Goal: Information Seeking & Learning: Compare options

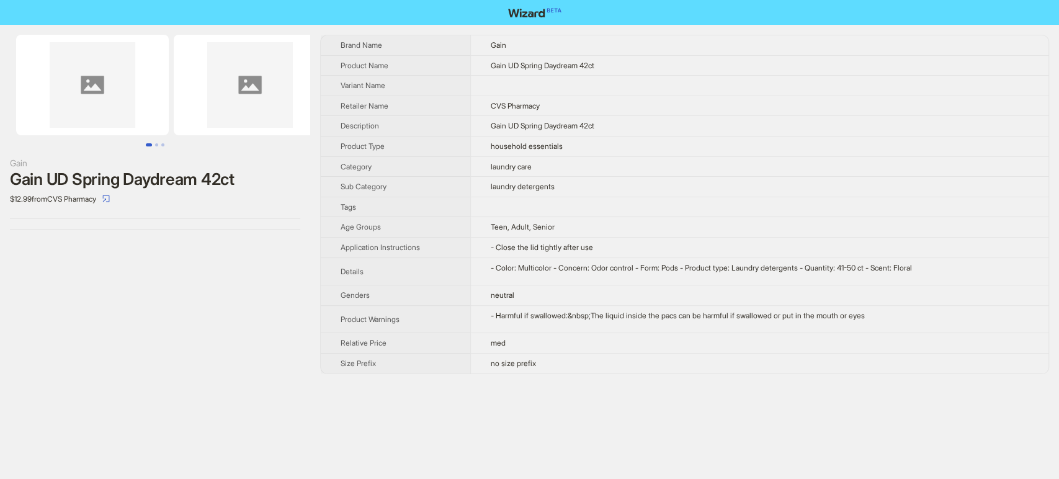
click at [191, 111] on img at bounding box center [250, 85] width 153 height 101
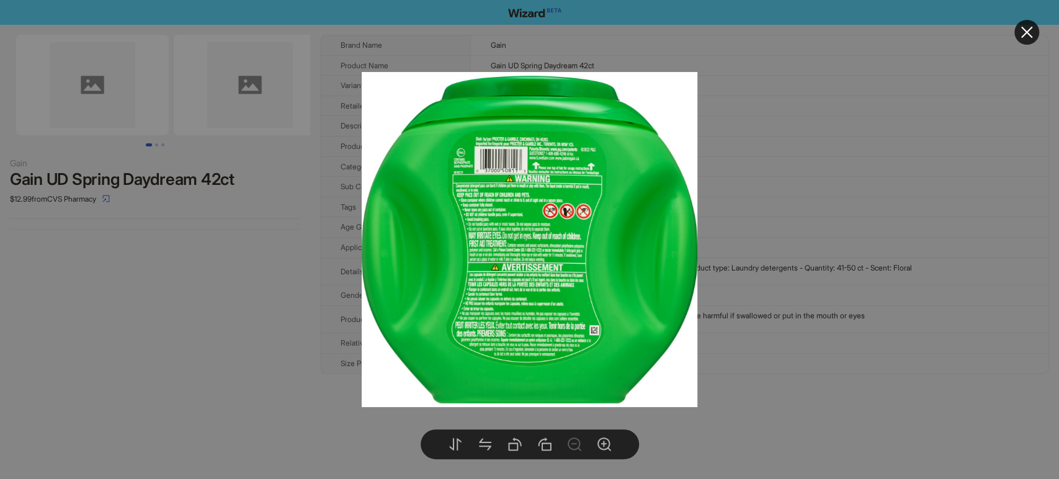
click at [264, 374] on div at bounding box center [529, 239] width 1059 height 479
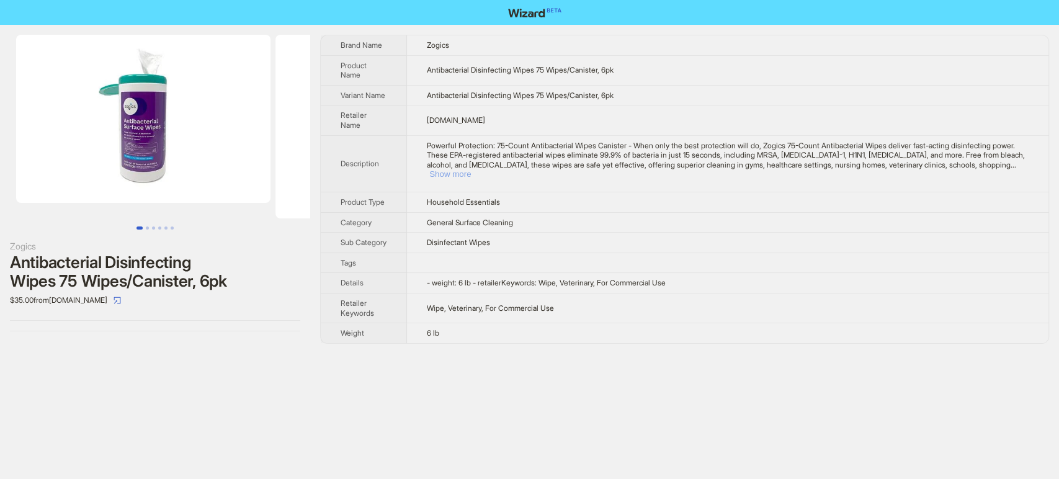
click at [471, 169] on button "Show more" at bounding box center [450, 173] width 42 height 9
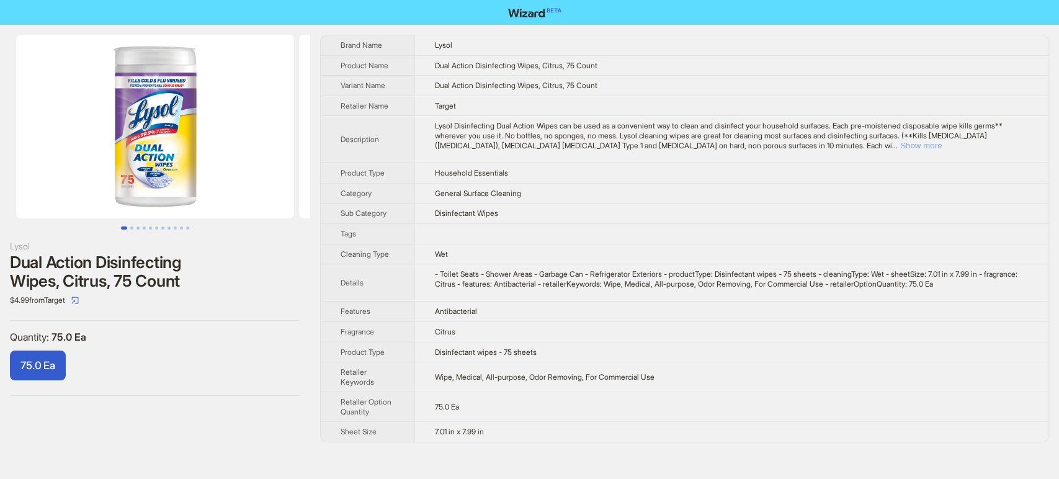
click at [942, 147] on button "Show more" at bounding box center [921, 145] width 42 height 9
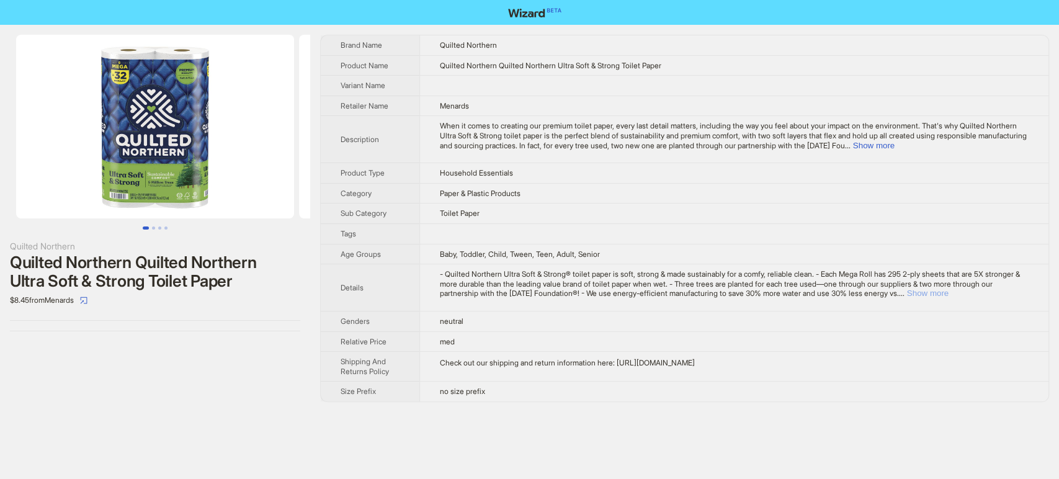
click at [949, 295] on button "Show more" at bounding box center [928, 293] width 42 height 9
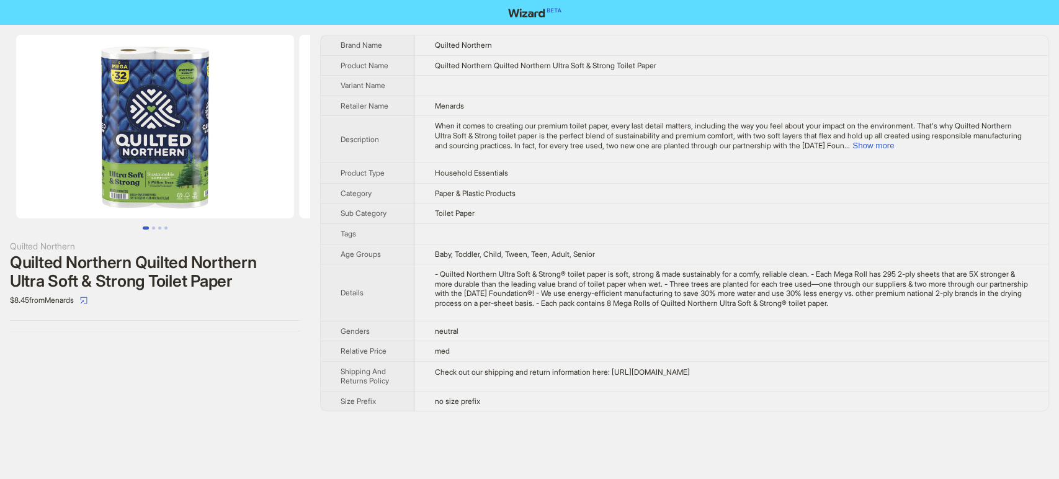
click at [152, 99] on img at bounding box center [155, 127] width 278 height 184
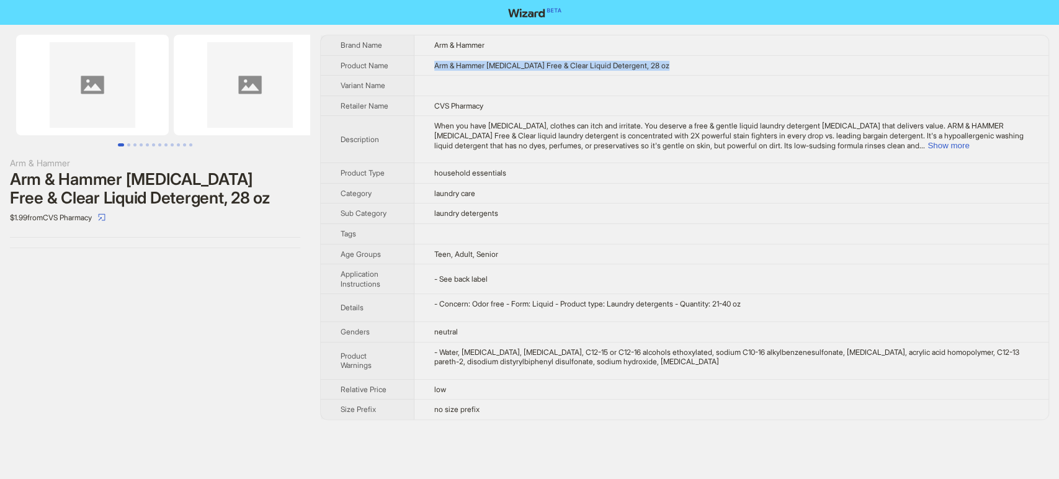
drag, startPoint x: 675, startPoint y: 63, endPoint x: 410, endPoint y: 60, distance: 265.0
click at [410, 60] on tr "Product Name Arm & Hammer [MEDICAL_DATA] Free & Clear Liquid Detergent, 28 oz" at bounding box center [685, 65] width 728 height 20
copy tr "Arm & Hammer [MEDICAL_DATA] Free & Clear Liquid Detergent, 28 oz"
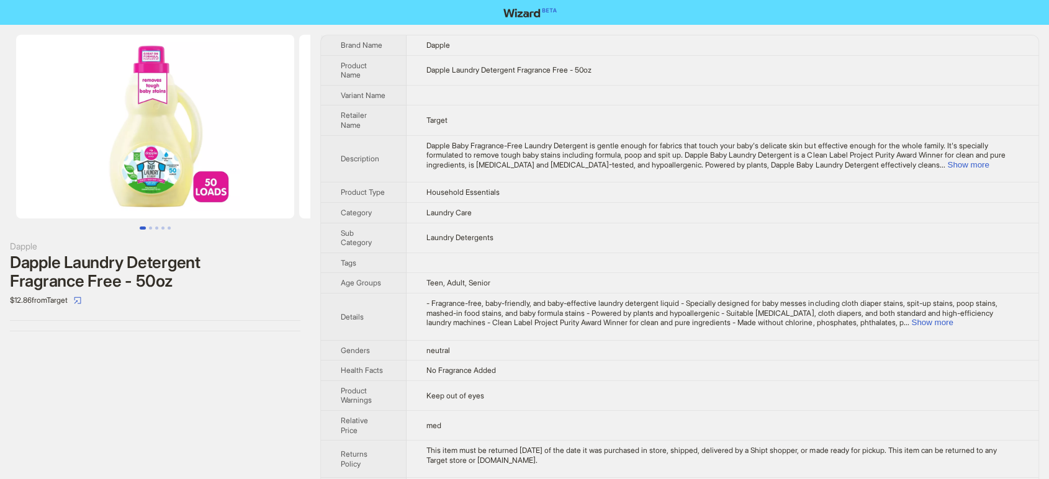
click at [141, 165] on img at bounding box center [155, 127] width 278 height 184
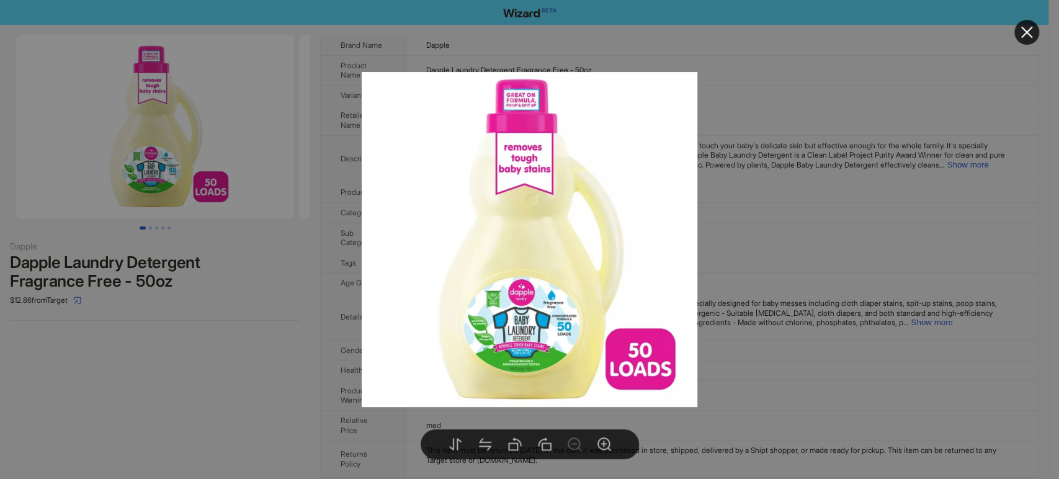
click at [259, 312] on div at bounding box center [529, 239] width 1059 height 479
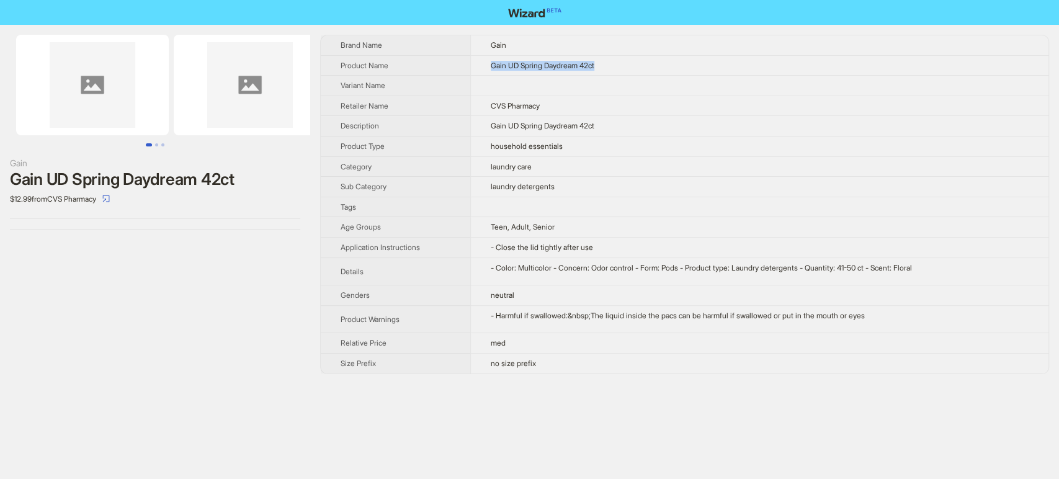
drag, startPoint x: 615, startPoint y: 67, endPoint x: 462, endPoint y: 65, distance: 153.3
click at [462, 65] on tr "Product Name Gain UD Spring Daydream 42ct" at bounding box center [685, 65] width 728 height 20
copy tr "Gain UD Spring Daydream 42ct"
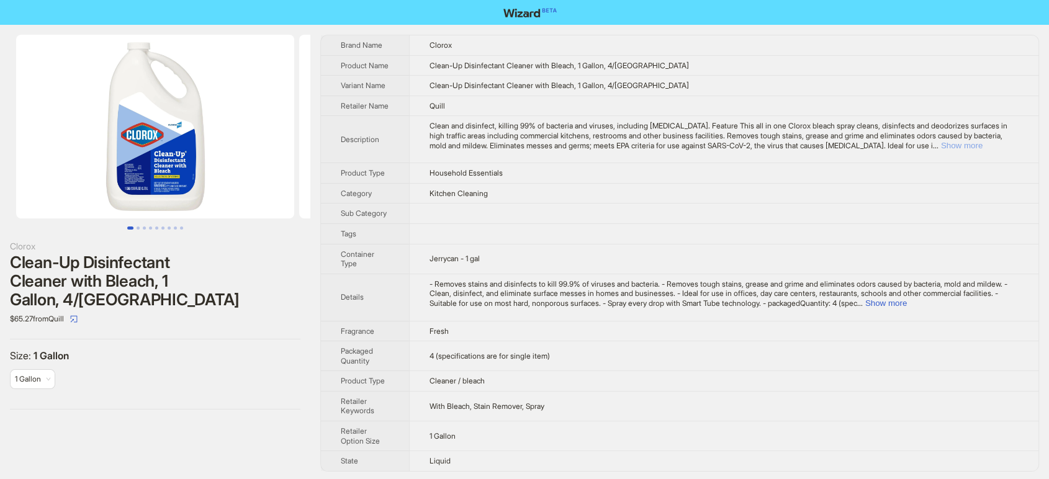
click at [982, 150] on button "Show more" at bounding box center [962, 145] width 42 height 9
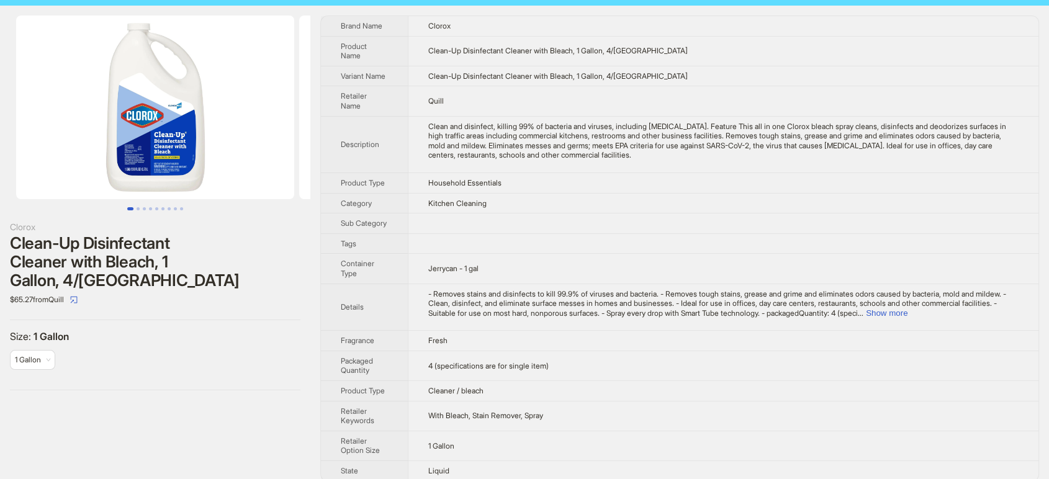
scroll to position [30, 0]
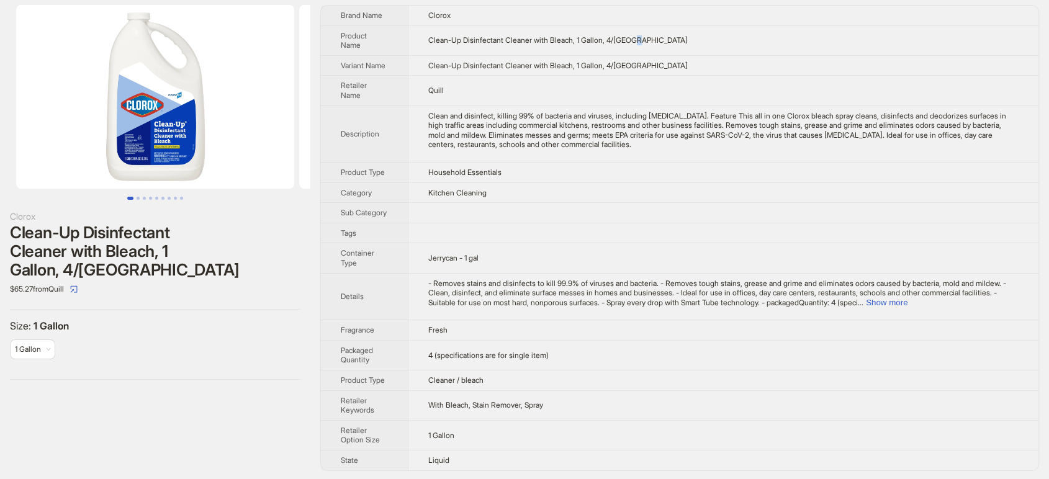
click at [643, 39] on td "Clean-Up Disinfectant Cleaner with Bleach, 1 Gallon, 4/[GEOGRAPHIC_DATA]" at bounding box center [723, 40] width 630 height 30
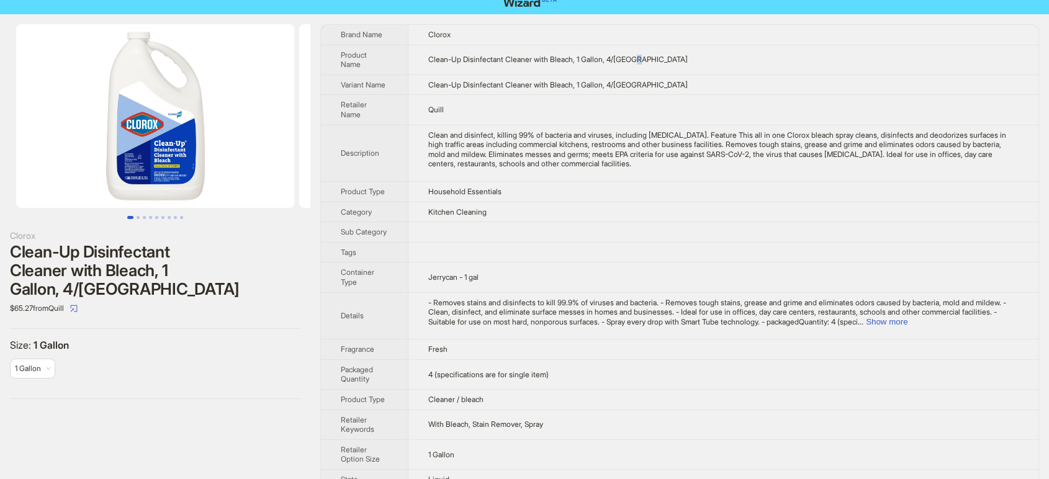
scroll to position [0, 0]
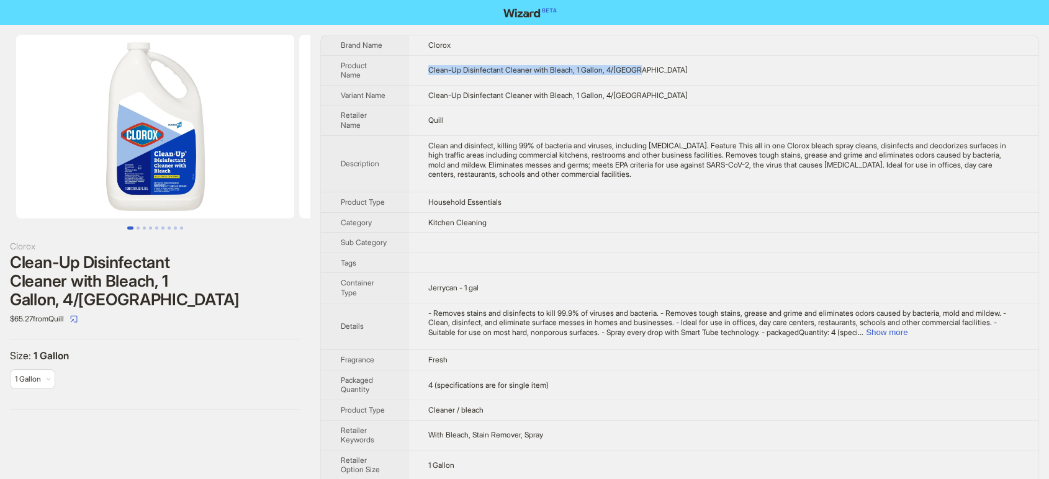
drag, startPoint x: 660, startPoint y: 66, endPoint x: 431, endPoint y: 77, distance: 229.2
click at [431, 79] on td "Clean-Up Disinfectant Cleaner with Bleach, 1 Gallon, 4/[GEOGRAPHIC_DATA]" at bounding box center [723, 70] width 630 height 30
copy span "Clean-Up Disinfectant Cleaner with Bleach, 1 Gallon, 4/[GEOGRAPHIC_DATA]"
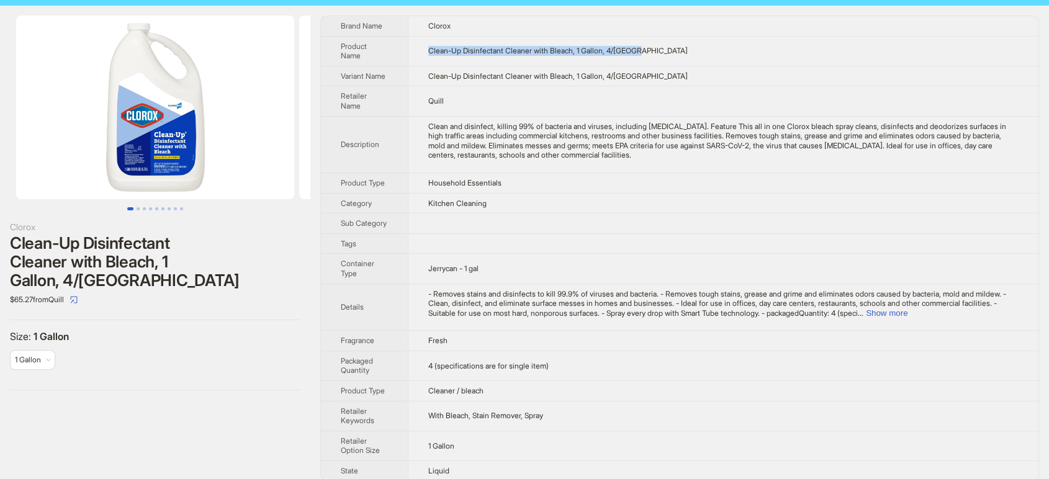
scroll to position [30, 0]
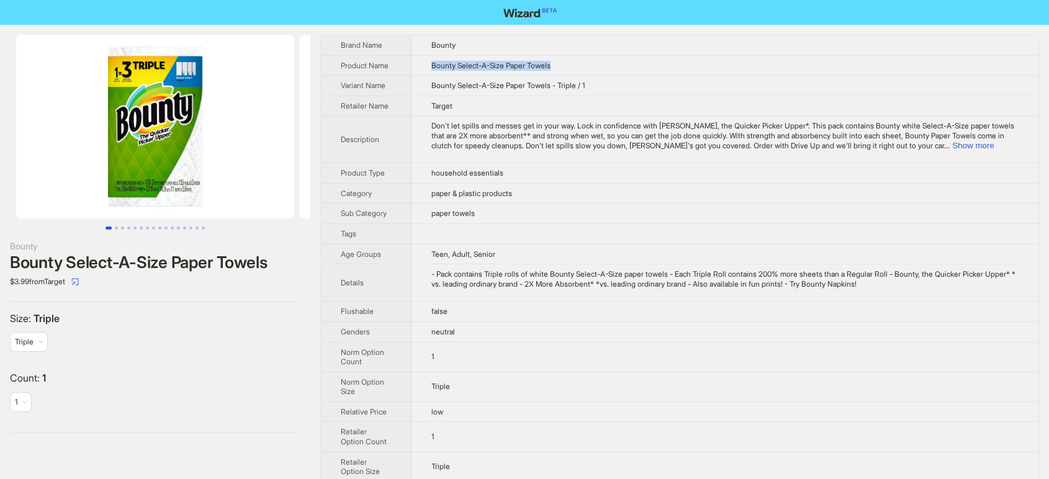
drag, startPoint x: 571, startPoint y: 63, endPoint x: 430, endPoint y: 58, distance: 140.9
click at [430, 58] on td "Bounty Select-A-Size Paper Towels" at bounding box center [724, 65] width 627 height 20
copy span "Bounty Select-A-Size Paper Towels"
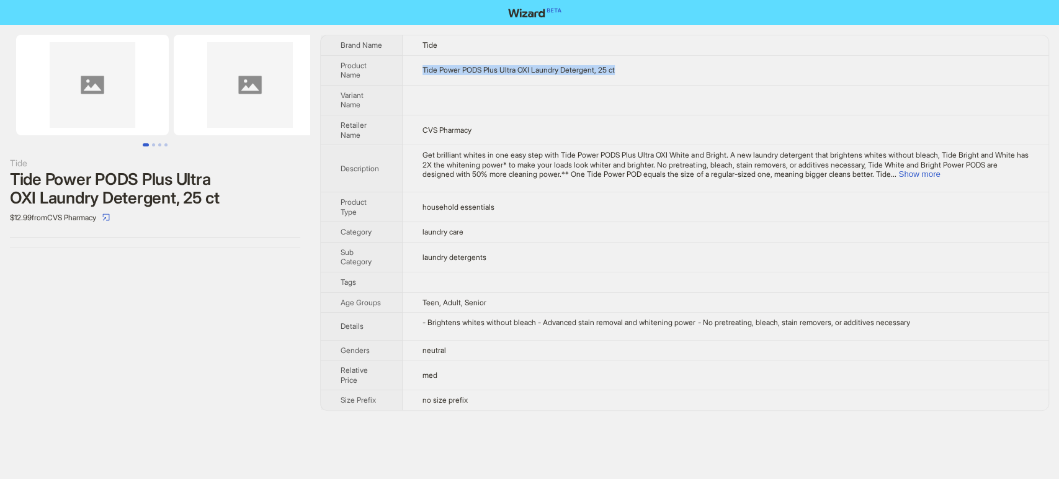
drag, startPoint x: 566, startPoint y: 64, endPoint x: 417, endPoint y: 65, distance: 148.9
click at [417, 65] on td "Tide Power PODS Plus Ultra OXI Laundry Detergent, 25 ct" at bounding box center [726, 70] width 646 height 30
copy span "Tide Power PODS Plus Ultra OXI Laundry Detergent, 25 ct"
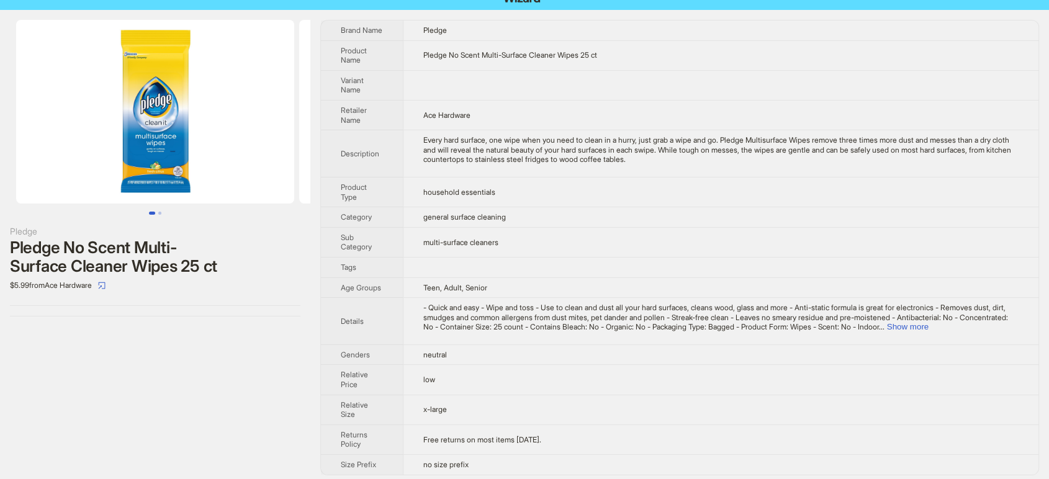
scroll to position [20, 0]
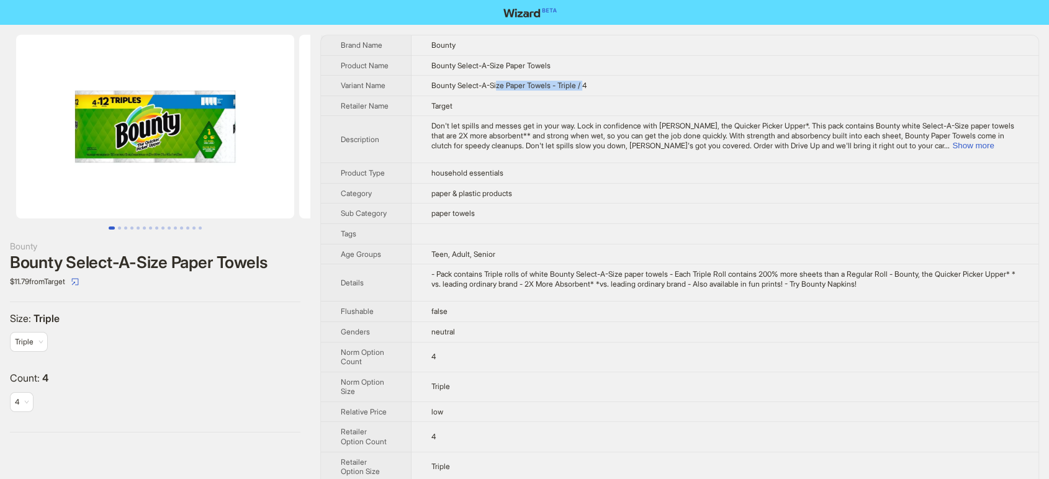
drag, startPoint x: 593, startPoint y: 83, endPoint x: 494, endPoint y: 79, distance: 98.8
click at [499, 82] on span "Bounty Select-A-Size Paper Towels - Triple / 4" at bounding box center [508, 85] width 155 height 9
click at [599, 108] on td "Target" at bounding box center [724, 106] width 627 height 20
drag, startPoint x: 562, startPoint y: 65, endPoint x: 428, endPoint y: 65, distance: 134.0
click at [428, 65] on td "Bounty Select-A-Size Paper Towels" at bounding box center [724, 65] width 627 height 20
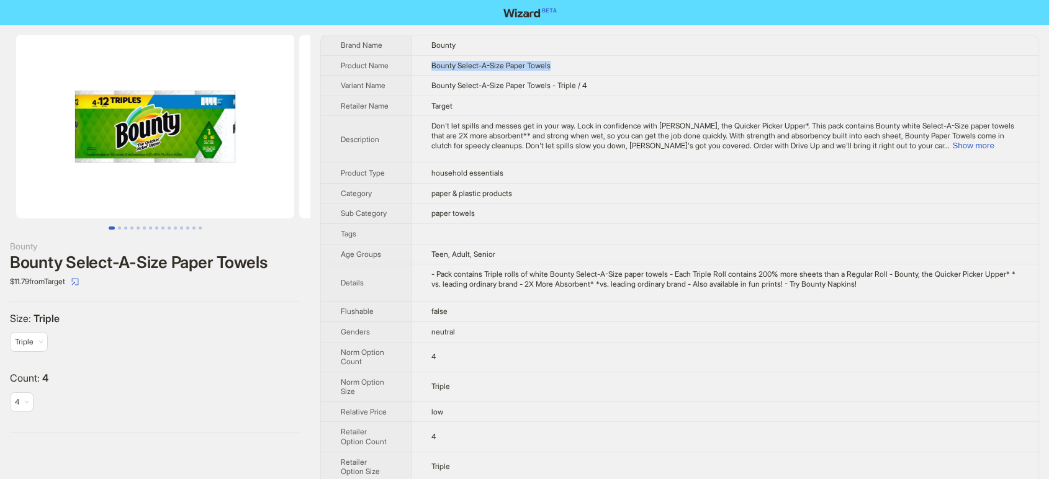
copy span "Bounty Select-A-Size Paper Towels"
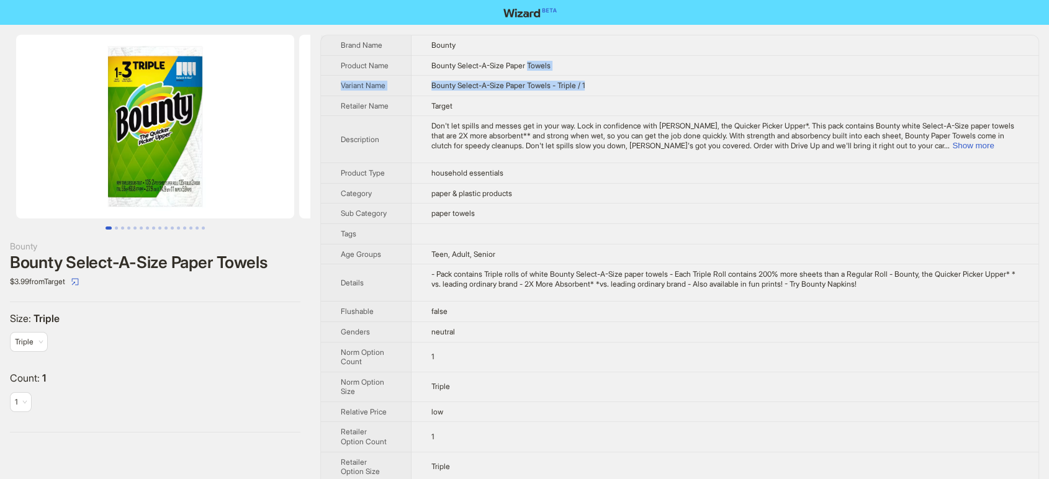
drag, startPoint x: 602, startPoint y: 89, endPoint x: 540, endPoint y: 52, distance: 72.4
click at [531, 76] on td "Bounty Select-A-Size Paper Towels - Triple / 1" at bounding box center [724, 86] width 627 height 20
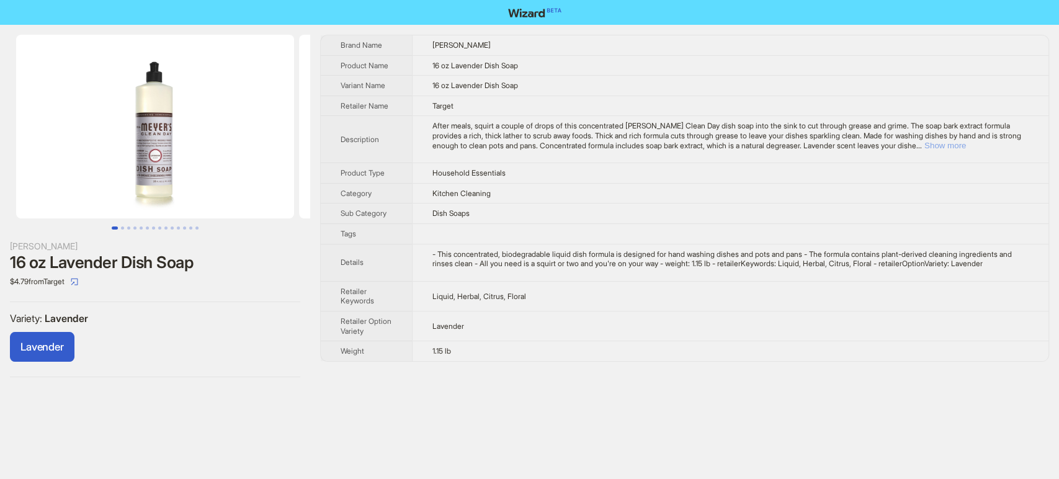
click at [966, 145] on button "Show more" at bounding box center [946, 145] width 42 height 9
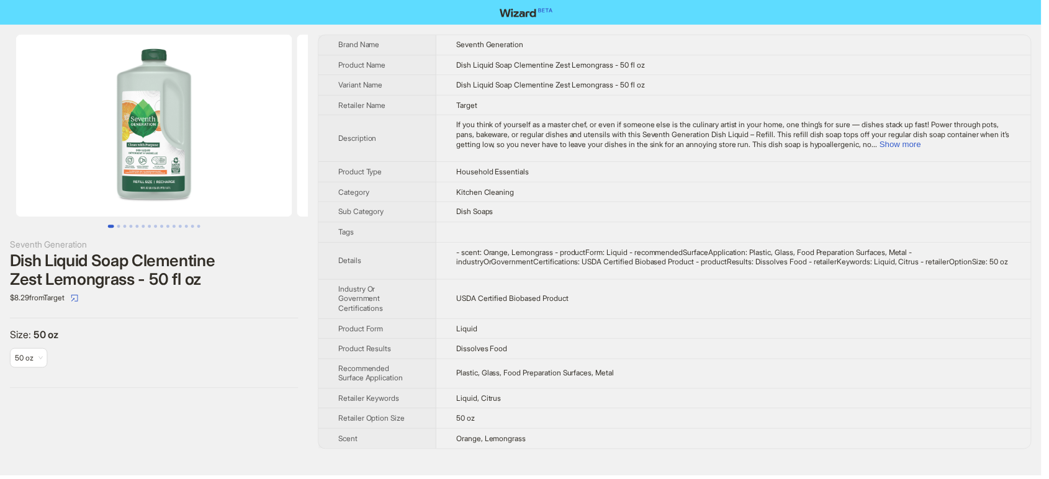
click at [1003, 147] on div "If you think of yourself as a master chef, or even if someone else is the culin…" at bounding box center [738, 135] width 559 height 29
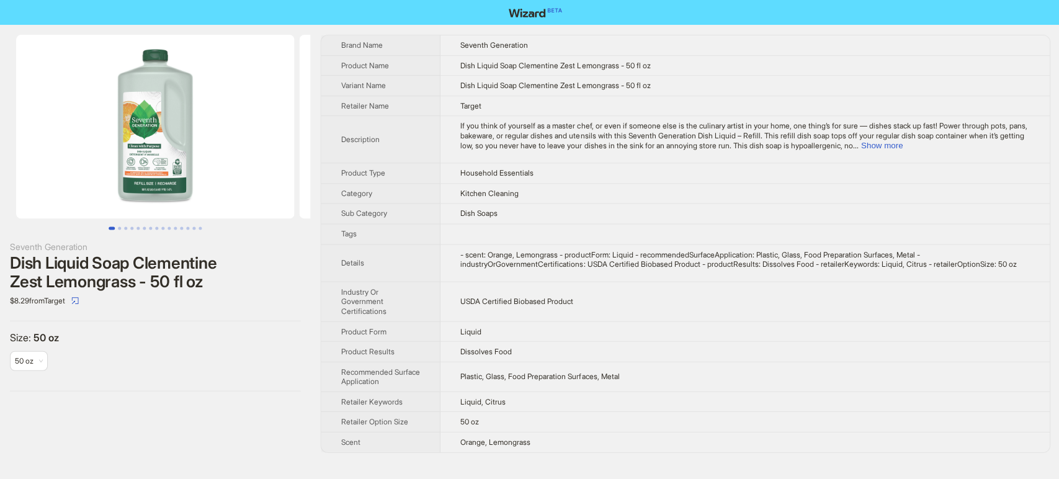
click at [1003, 145] on div "If you think of yourself as a master chef, or even if someone else is the culin…" at bounding box center [744, 135] width 569 height 29
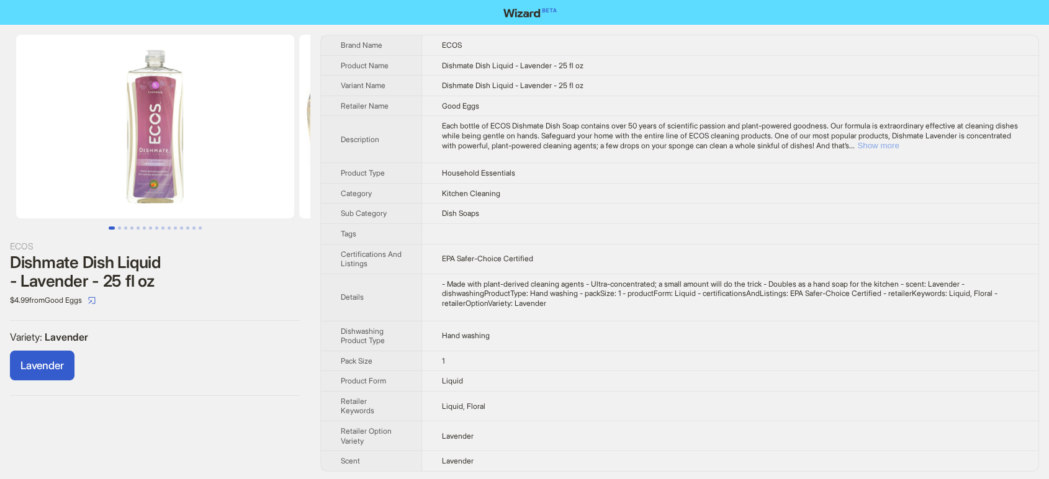
click at [899, 148] on button "Show more" at bounding box center [878, 145] width 42 height 9
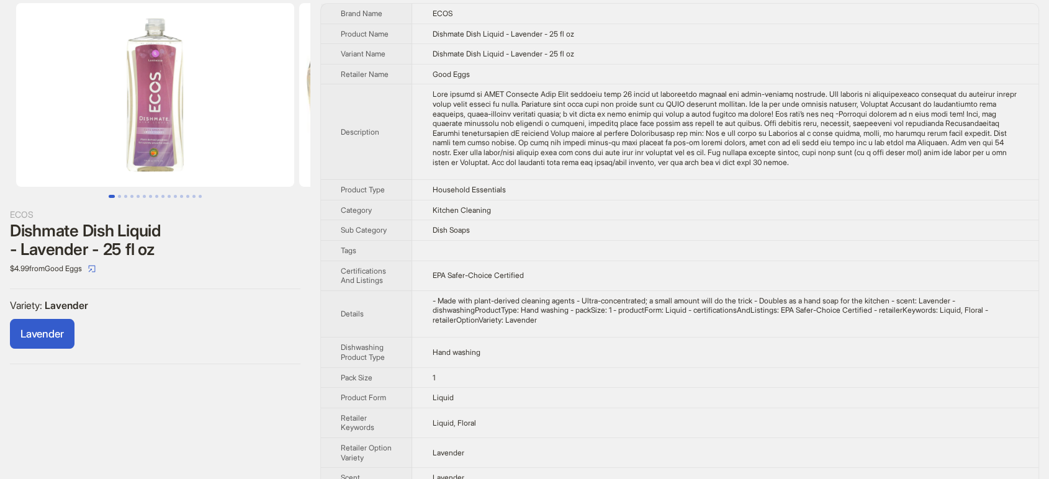
scroll to position [49, 0]
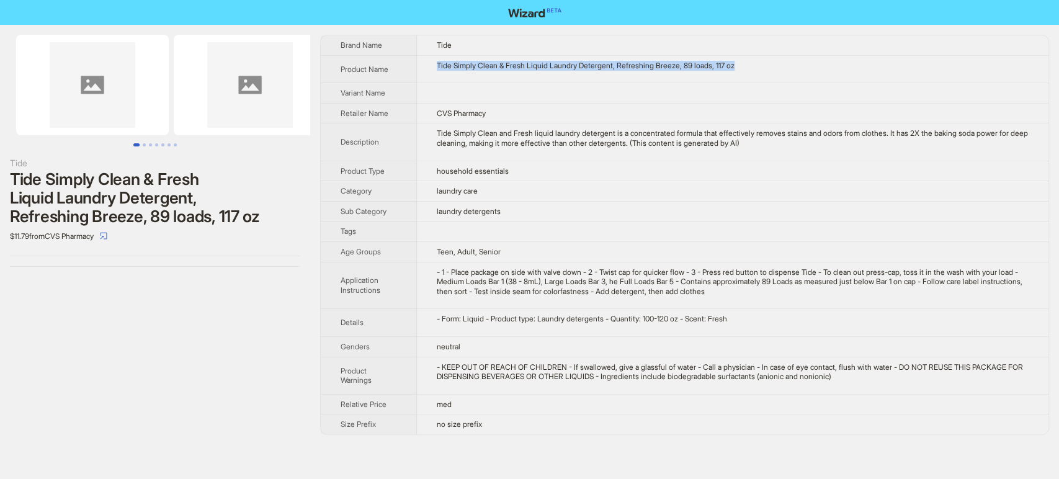
drag, startPoint x: 760, startPoint y: 56, endPoint x: 420, endPoint y: 73, distance: 340.5
click at [420, 73] on td "Tide Simply Clean & Fresh Liquid Laundry Detergent, Refreshing Breeze, 89 loads…" at bounding box center [733, 69] width 632 height 28
copy div "Tide Simply Clean & Fresh Liquid Laundry Detergent, Refreshing Breeze, 89 loads…"
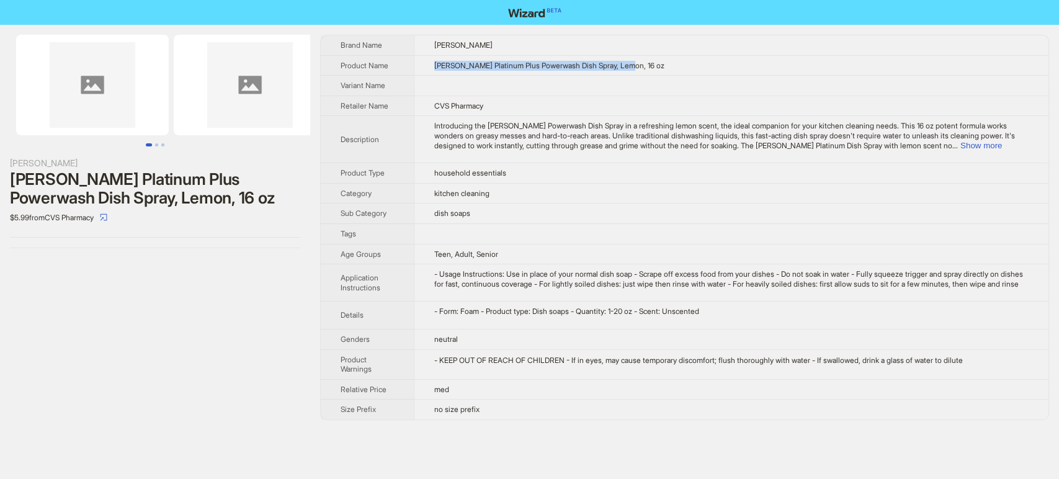
drag, startPoint x: 660, startPoint y: 66, endPoint x: 429, endPoint y: 64, distance: 230.8
click at [429, 64] on td "Dawn Platinum Plus Powerwash Dish Spray, Lemon, 16 oz" at bounding box center [731, 65] width 635 height 20
copy span "Dawn Platinum Plus Powerwash Dish Spray, Lemon, 16 oz"
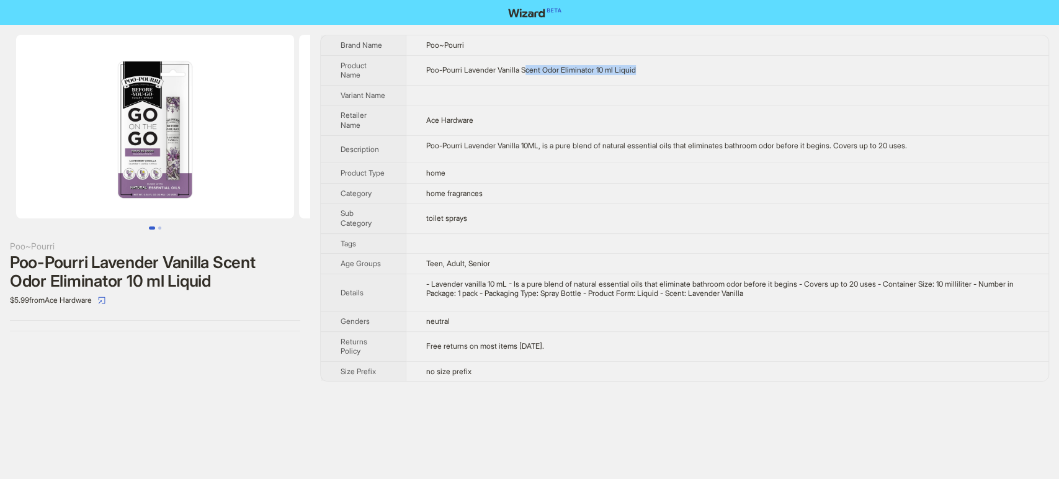
drag, startPoint x: 580, startPoint y: 73, endPoint x: 492, endPoint y: 74, distance: 87.5
click at [512, 74] on td "Poo-Pourri Lavender Vanilla Scent Odor Eliminator 10 ml Liquid" at bounding box center [727, 70] width 643 height 30
drag, startPoint x: 424, startPoint y: 67, endPoint x: 657, endPoint y: 66, distance: 232.7
click at [657, 66] on td "Poo-Pourri Lavender Vanilla Scent Odor Eliminator 10 ml Liquid" at bounding box center [727, 70] width 643 height 30
copy span "Poo-Pourri Lavender Vanilla Scent Odor Eliminator 10 ml Liquid"
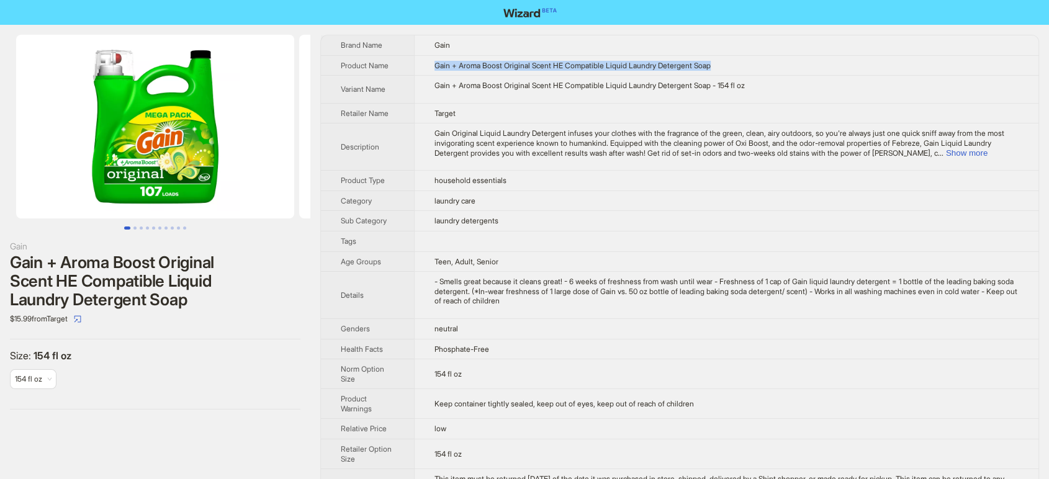
drag, startPoint x: 731, startPoint y: 64, endPoint x: 428, endPoint y: 59, distance: 302.9
click at [428, 59] on td "Gain + Aroma Boost Original Scent HE Compatible Liquid Laundry Detergent Soap" at bounding box center [726, 65] width 624 height 20
copy span "Gain + Aroma Boost Original Scent HE Compatible Liquid Laundry Detergent Soap"
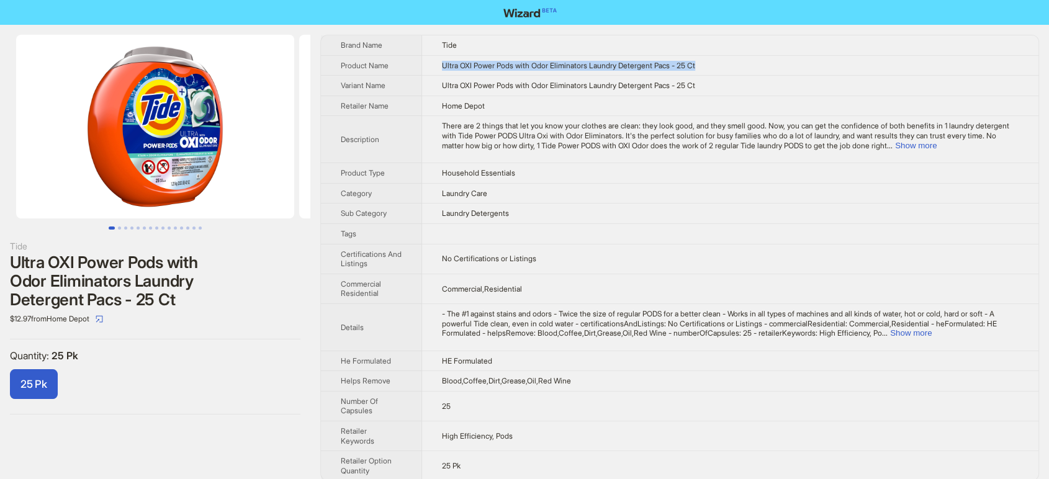
drag, startPoint x: 717, startPoint y: 66, endPoint x: 441, endPoint y: 60, distance: 276.2
click at [441, 60] on td "Ultra OXI Power Pods with Odor Eliminators Laundry Detergent Pacs - 25 Ct" at bounding box center [730, 65] width 617 height 20
copy span "Ultra OXI Power Pods with Odor Eliminators Laundry Detergent Pacs - 25 Ct"
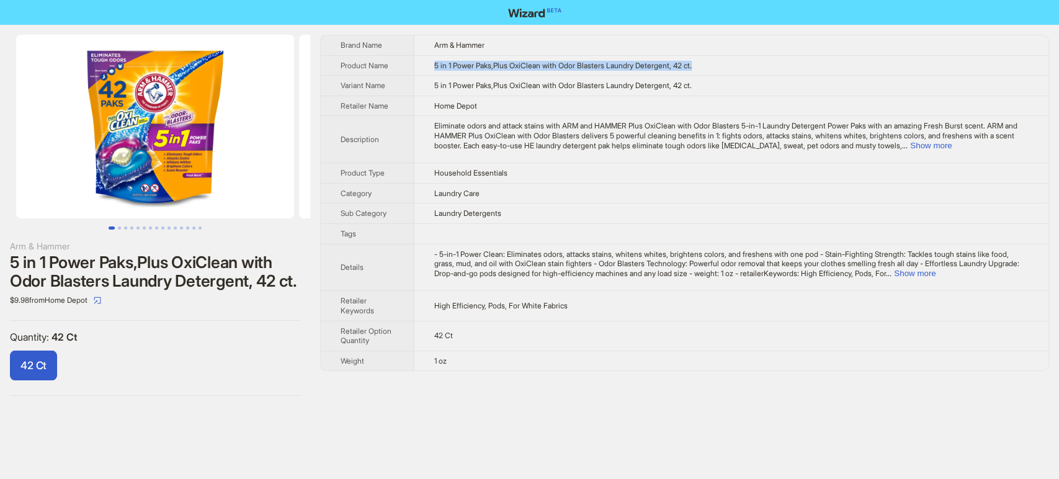
drag, startPoint x: 723, startPoint y: 69, endPoint x: 428, endPoint y: 63, distance: 294.8
click at [428, 63] on td "5 in 1 Power Paks,Plus OxiClean with Odor Blasters Laundry Detergent, 42 ct." at bounding box center [732, 65] width 634 height 20
copy span "5 in 1 Power Paks,Plus OxiClean with Odor Blasters Laundry Detergent, 42 ct."
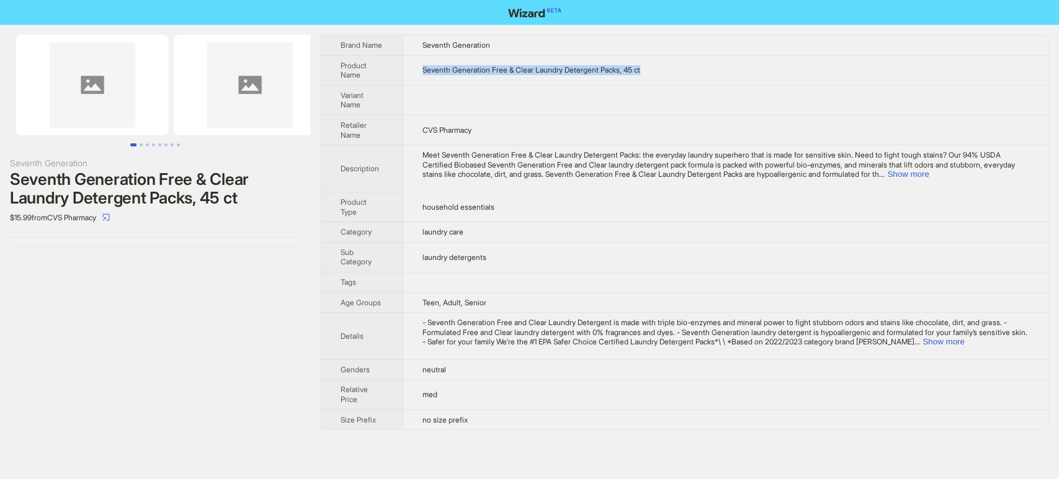
drag, startPoint x: 654, startPoint y: 68, endPoint x: 415, endPoint y: 68, distance: 239.5
click at [415, 68] on td "Seventh Generation Free & Clear Laundry Detergent Packs, 45 ct" at bounding box center [726, 70] width 646 height 30
copy span "Seventh Generation Free & Clear Laundry Detergent Packs, 45 ct"
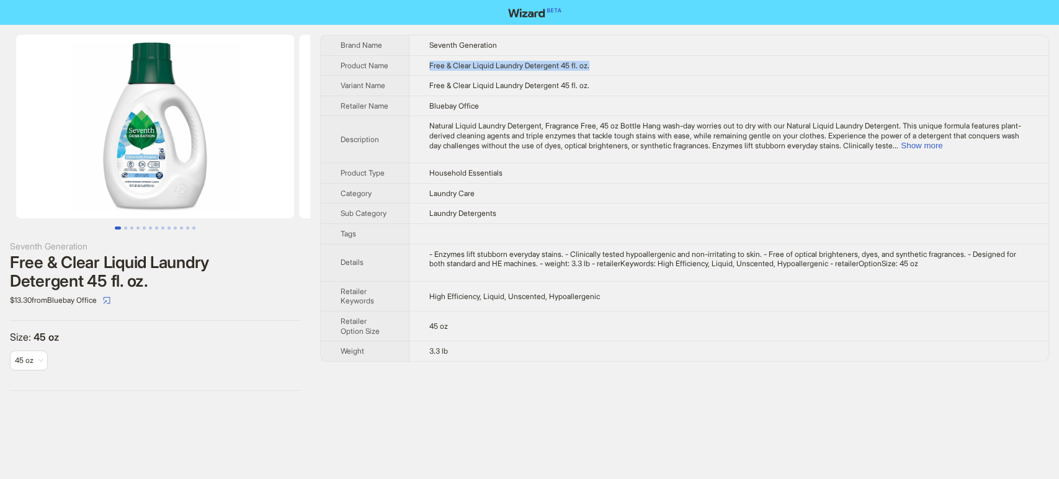
drag, startPoint x: 601, startPoint y: 68, endPoint x: 426, endPoint y: 68, distance: 175.6
click at [426, 68] on td "Free & Clear Liquid Laundry Detergent 45 fl. oz." at bounding box center [729, 65] width 639 height 20
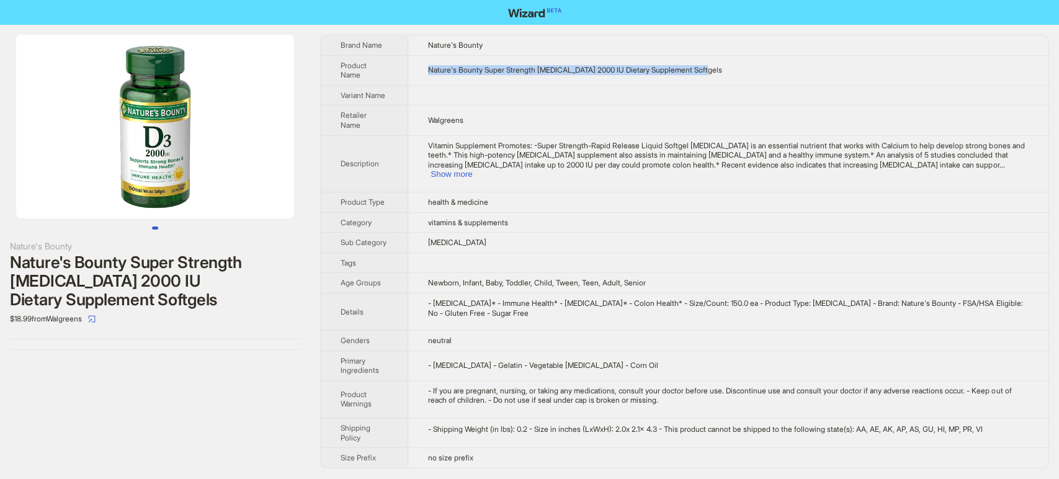
drag, startPoint x: 726, startPoint y: 60, endPoint x: 429, endPoint y: 73, distance: 296.9
click at [429, 73] on td "Nature's Bounty Super Strength Vitamin D3 2000 IU Dietary Supplement Softgels" at bounding box center [728, 70] width 640 height 30
copy span "Nature's Bounty Super Strength Vitamin D3 2000 IU Dietary Supplement Softgels"
click at [766, 88] on td at bounding box center [728, 95] width 640 height 20
drag, startPoint x: 735, startPoint y: 76, endPoint x: 432, endPoint y: 71, distance: 302.9
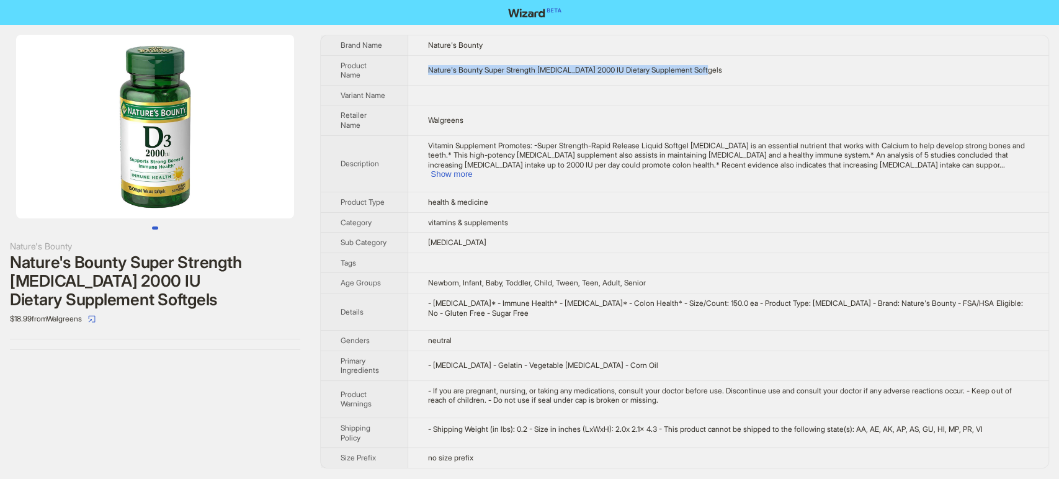
click at [432, 71] on td "Nature's Bounty Super Strength Vitamin D3 2000 IU Dietary Supplement Softgels" at bounding box center [728, 70] width 640 height 30
copy span "Nature's Bounty Super Strength Vitamin D3 2000 IU Dietary Supplement Softgels"
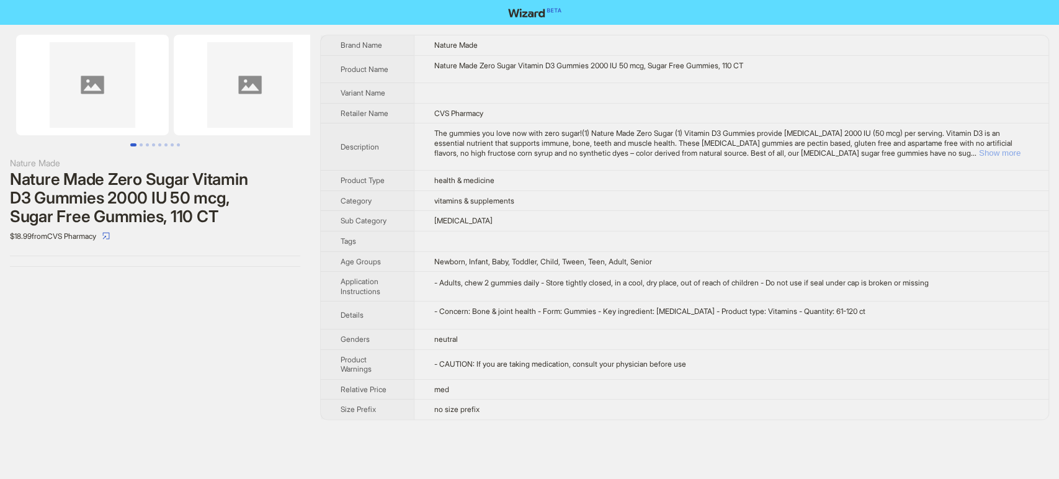
click at [999, 153] on button "Show more" at bounding box center [1000, 152] width 42 height 9
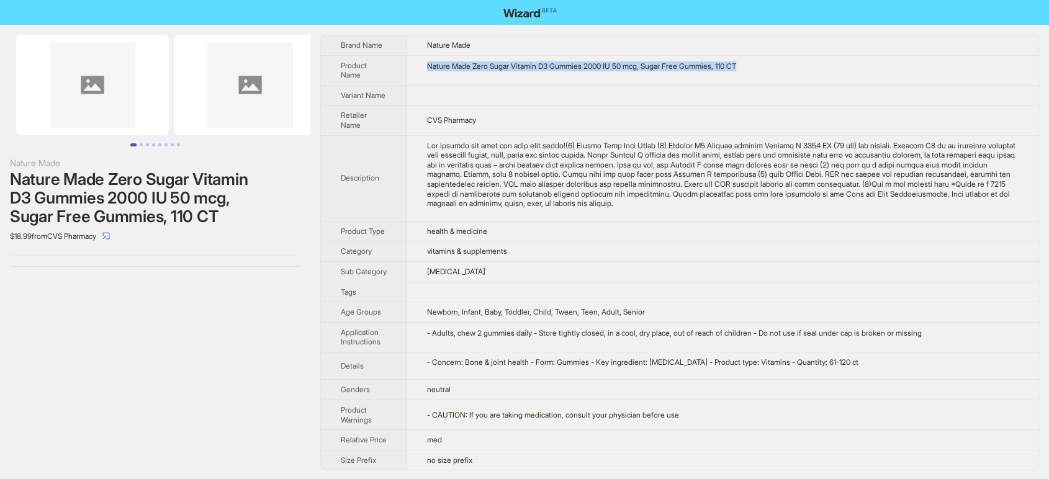
drag, startPoint x: 774, startPoint y: 66, endPoint x: 430, endPoint y: 83, distance: 344.2
click at [430, 83] on td "Nature Made Zero Sugar Vitamin D3 Gummies 2000 IU 50 mcg, Sugar Free Gummies, 1…" at bounding box center [722, 70] width 631 height 30
copy div "Nature Made Zero Sugar Vitamin D3 Gummies 2000 IU 50 mcg, Sugar Free Gummies, 1…"
click at [541, 94] on td at bounding box center [722, 95] width 631 height 20
drag, startPoint x: 779, startPoint y: 68, endPoint x: 427, endPoint y: 45, distance: 353.2
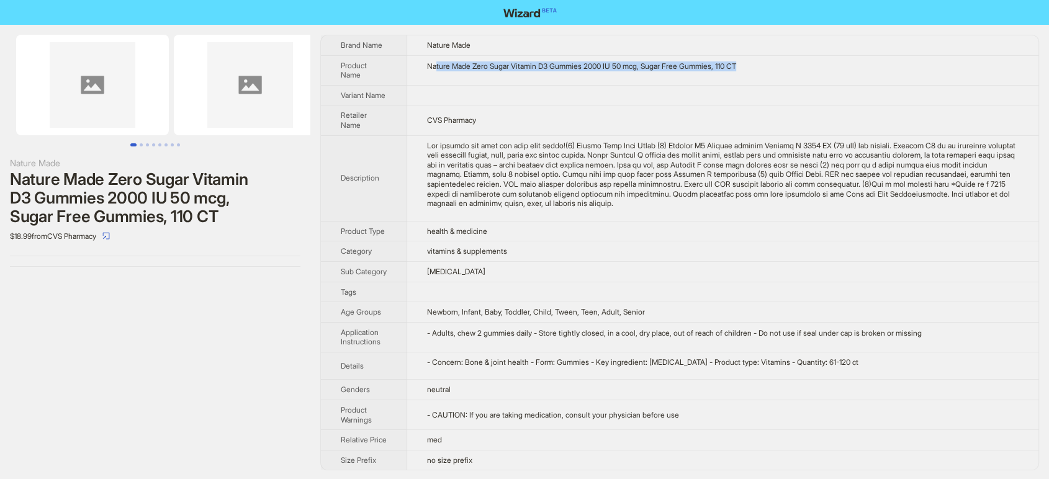
click at [437, 63] on div "Nature Made Zero Sugar Vitamin D3 Gummies 2000 IU 50 mcg, Sugar Free Gummies, 1…" at bounding box center [722, 66] width 591 height 10
